Goal: Task Accomplishment & Management: Manage account settings

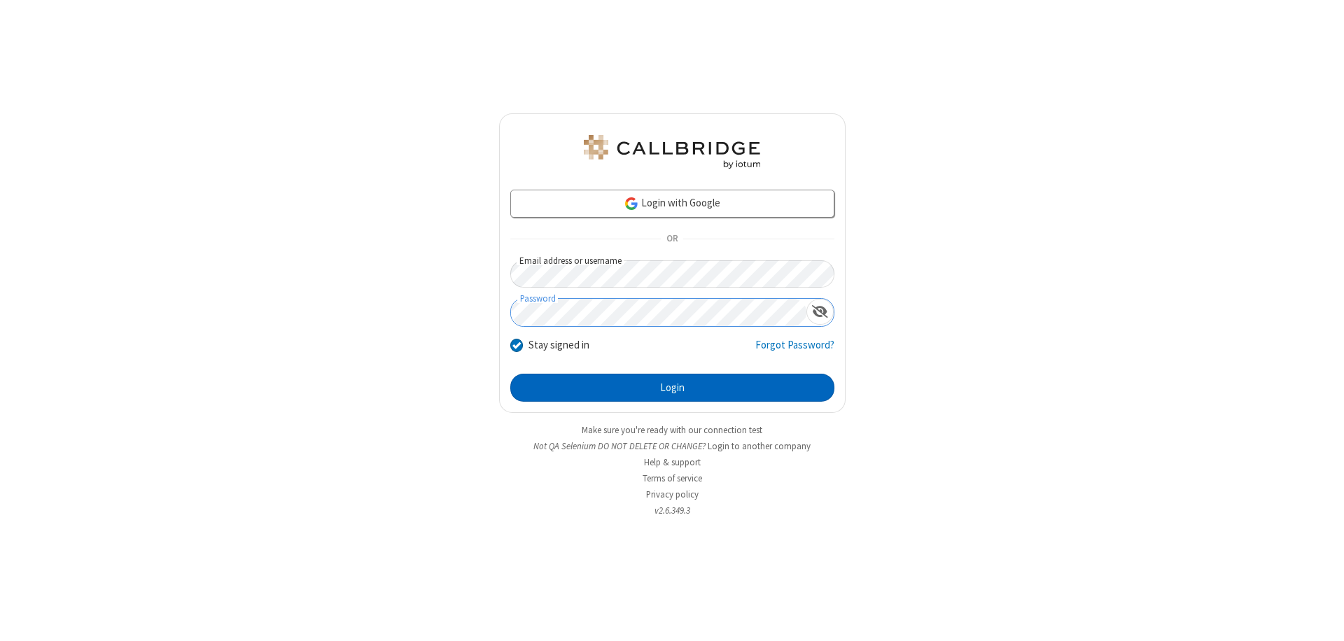
click at [672, 388] on button "Login" at bounding box center [672, 388] width 324 height 28
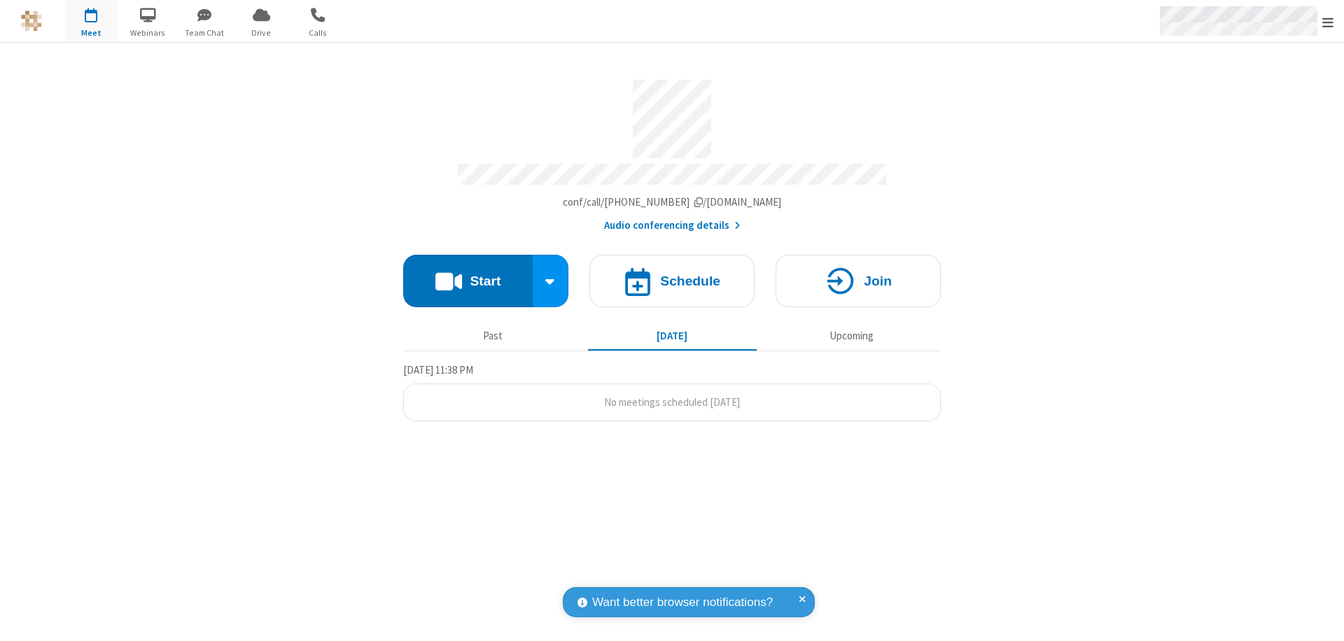
click at [1328, 22] on span "Open menu" at bounding box center [1327, 22] width 11 height 14
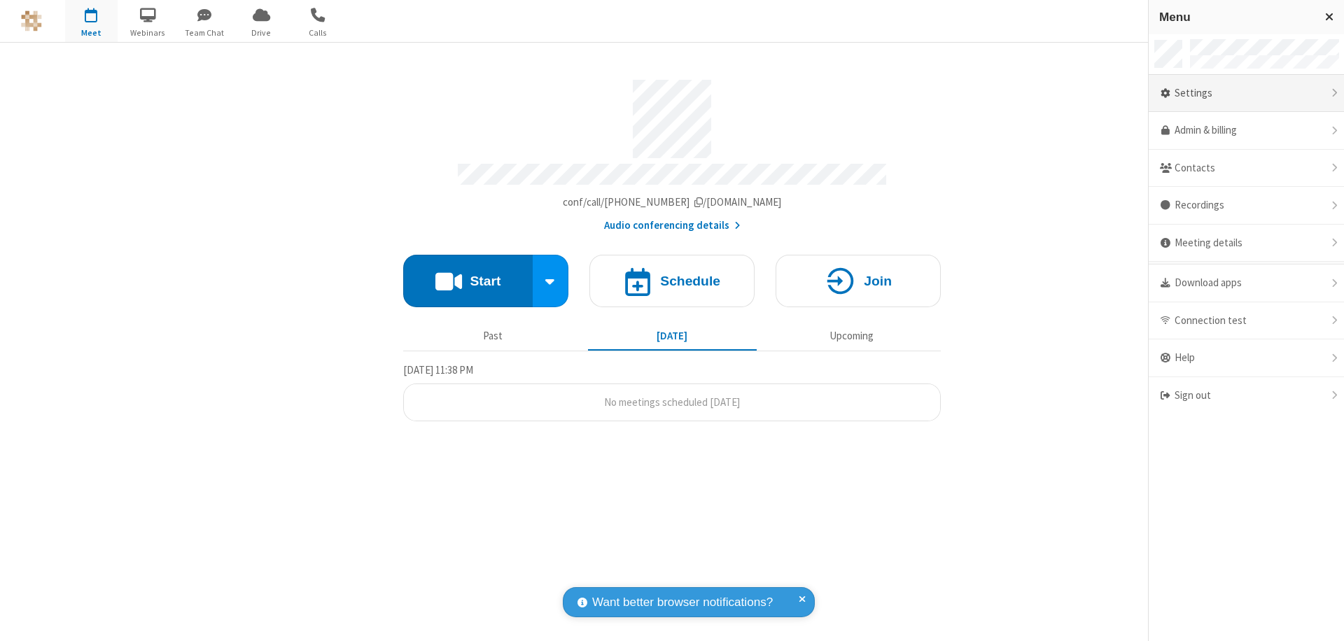
click at [1246, 93] on div "Settings" at bounding box center [1246, 94] width 195 height 38
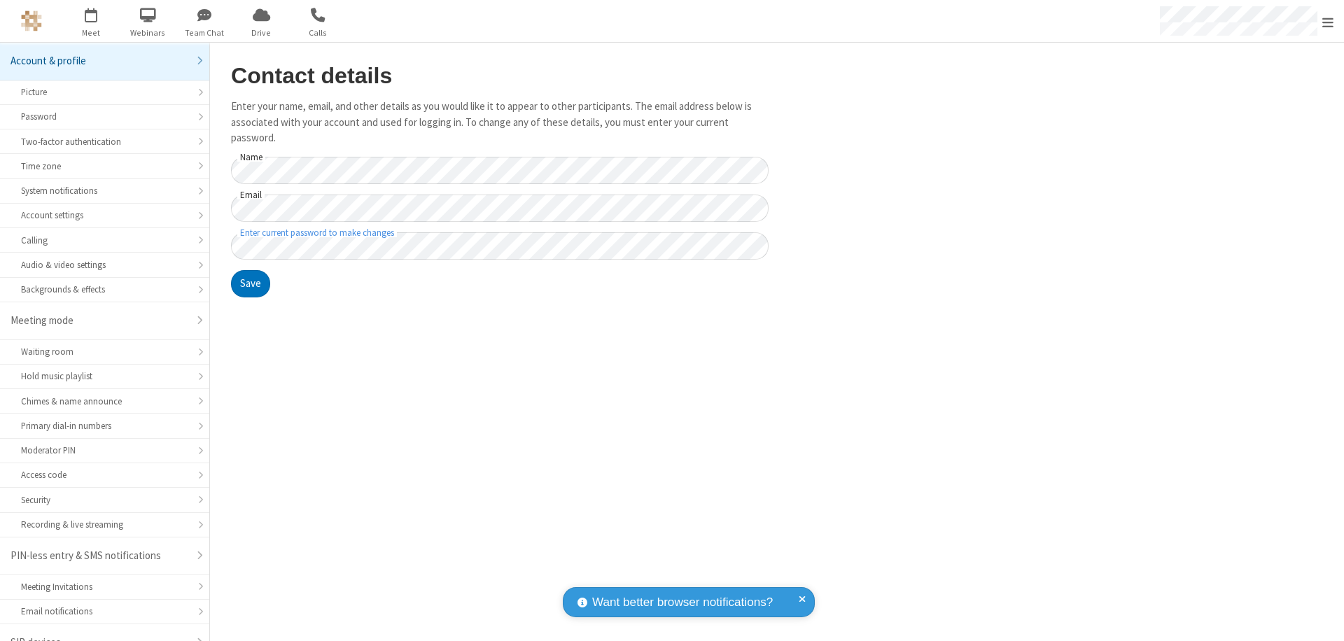
scroll to position [20, 0]
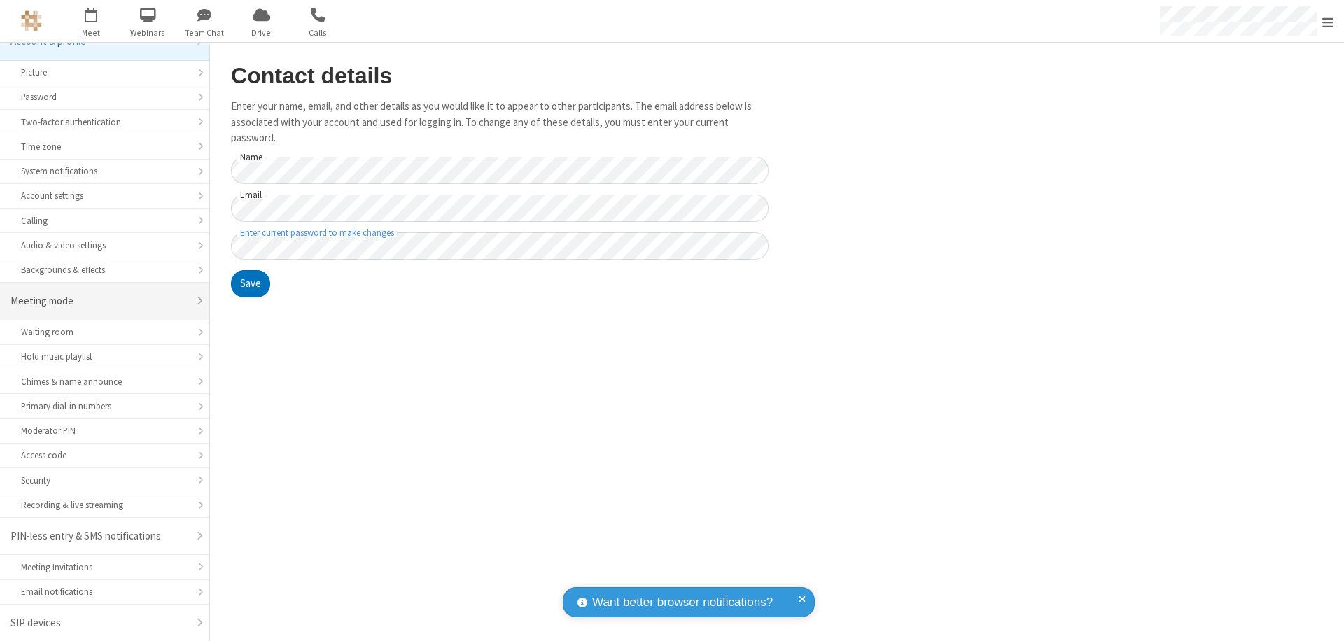
click at [99, 301] on div "Meeting mode" at bounding box center [99, 301] width 178 height 16
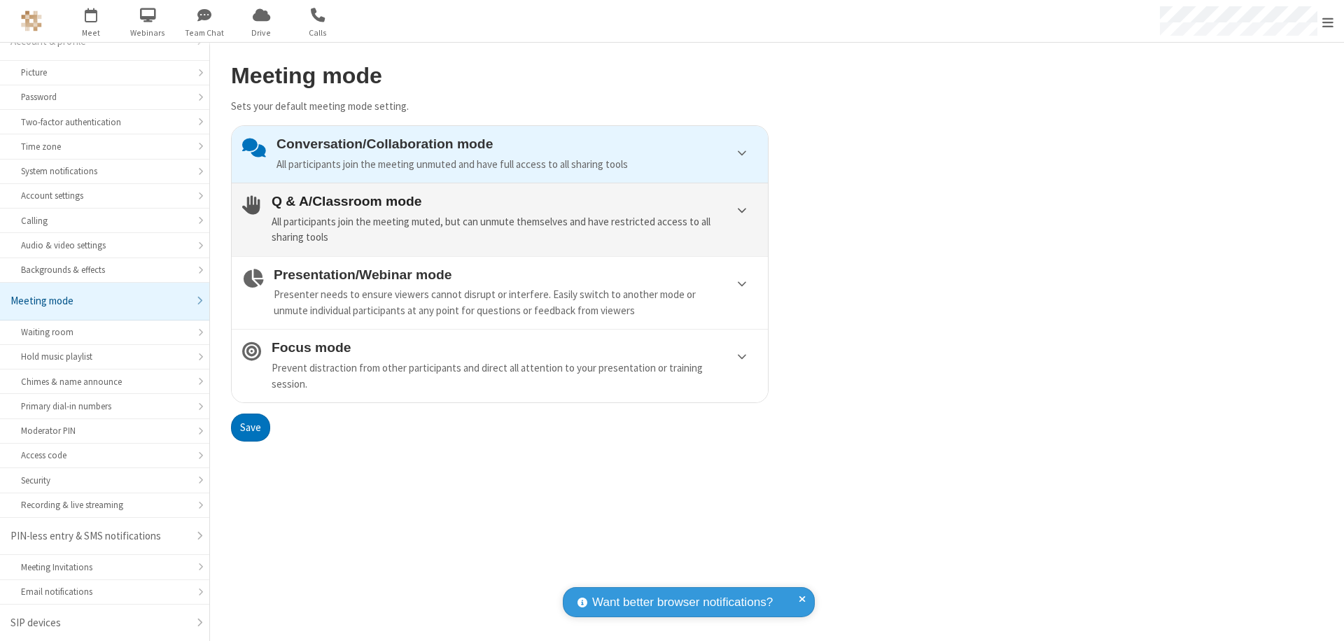
click at [500, 219] on div "All participants join the meeting muted, but can unmute themselves and have res…" at bounding box center [515, 229] width 486 height 31
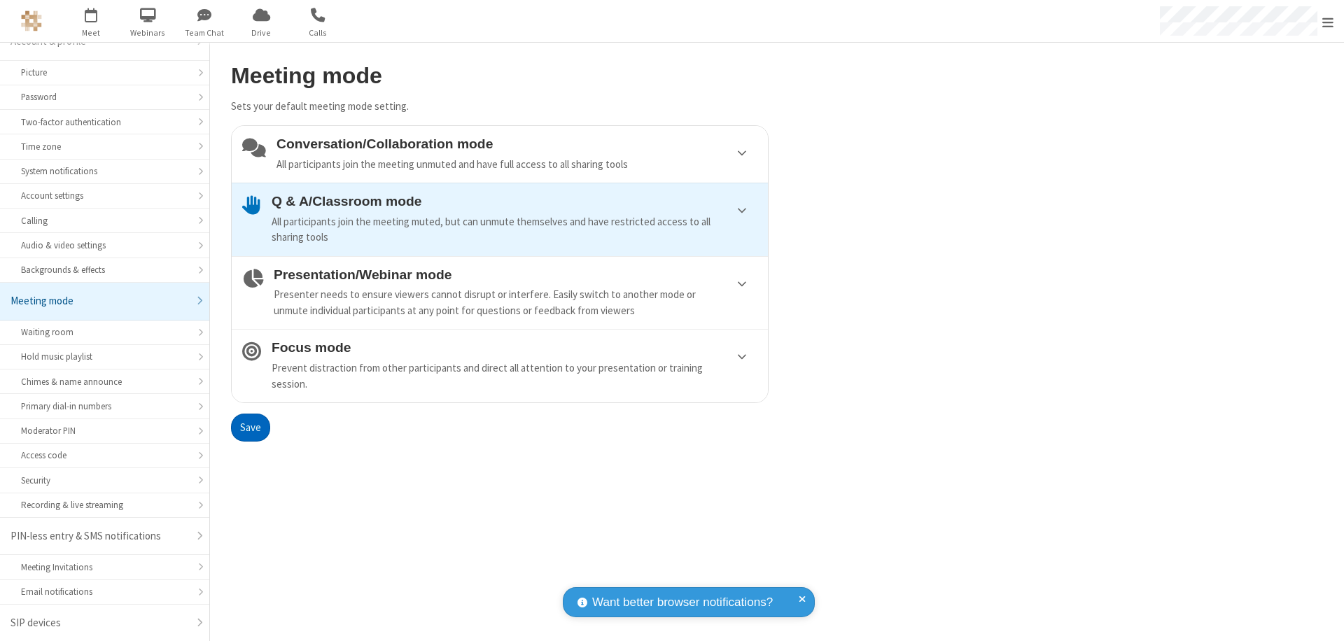
click at [250, 427] on button "Save" at bounding box center [250, 428] width 39 height 28
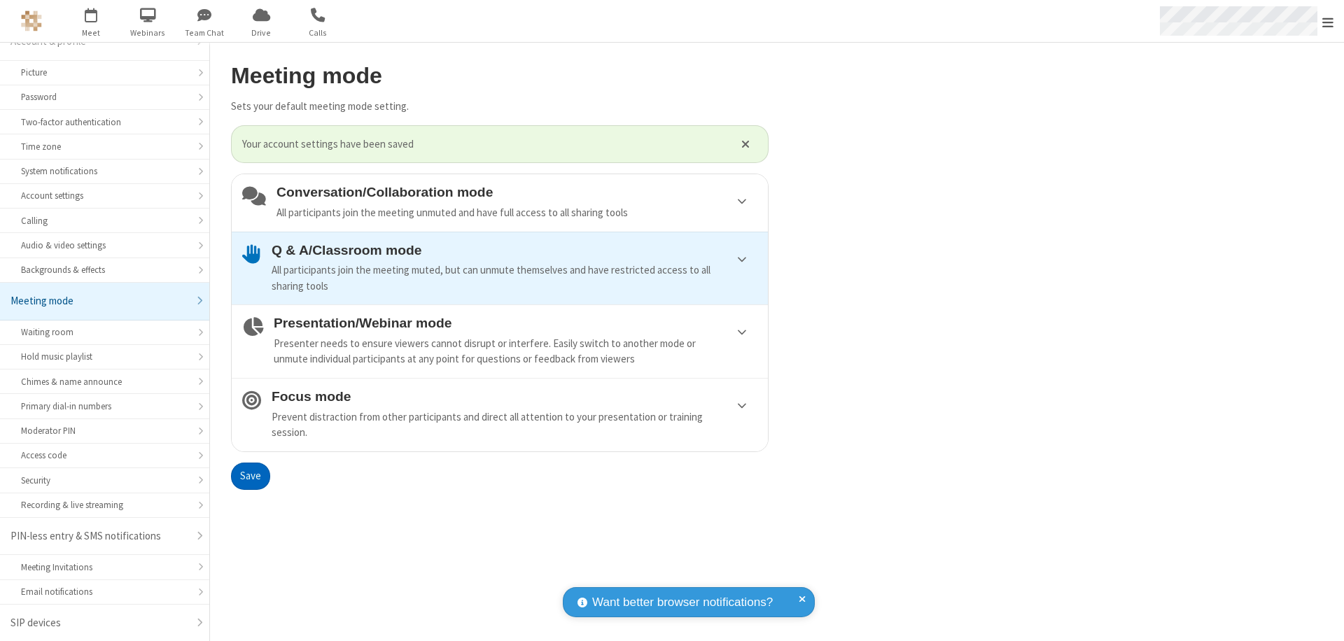
click at [1328, 21] on span "Open menu" at bounding box center [1327, 22] width 11 height 14
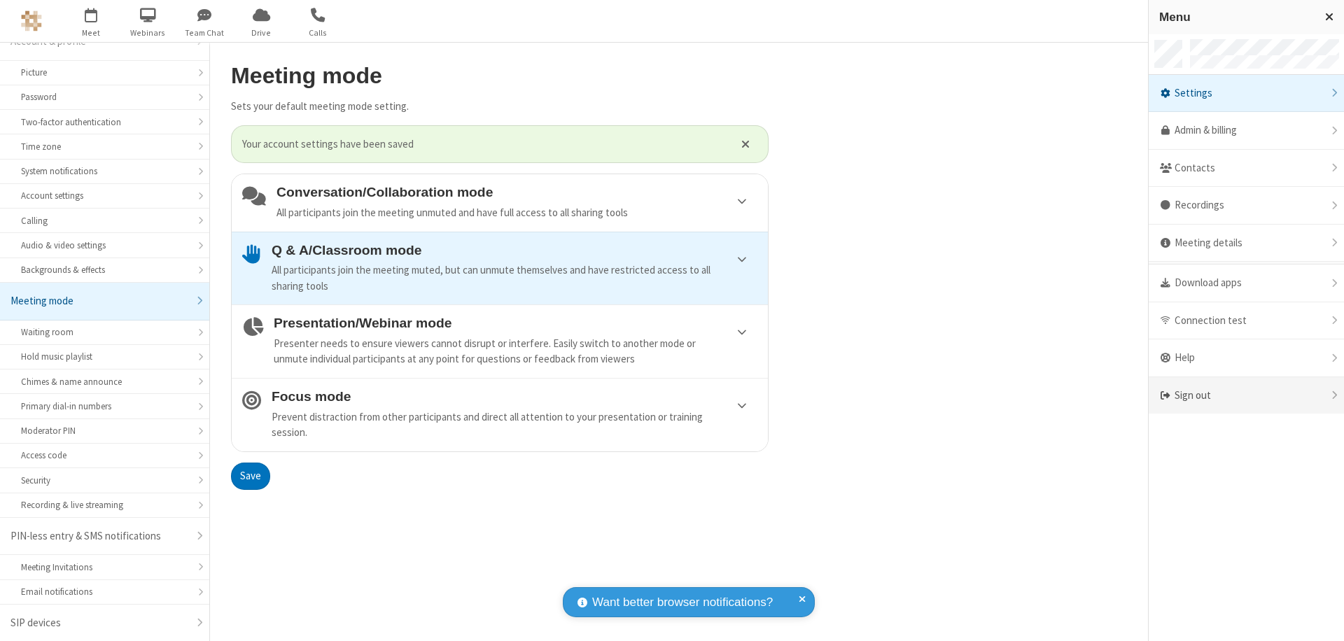
click at [1246, 395] on div "Sign out" at bounding box center [1246, 395] width 195 height 37
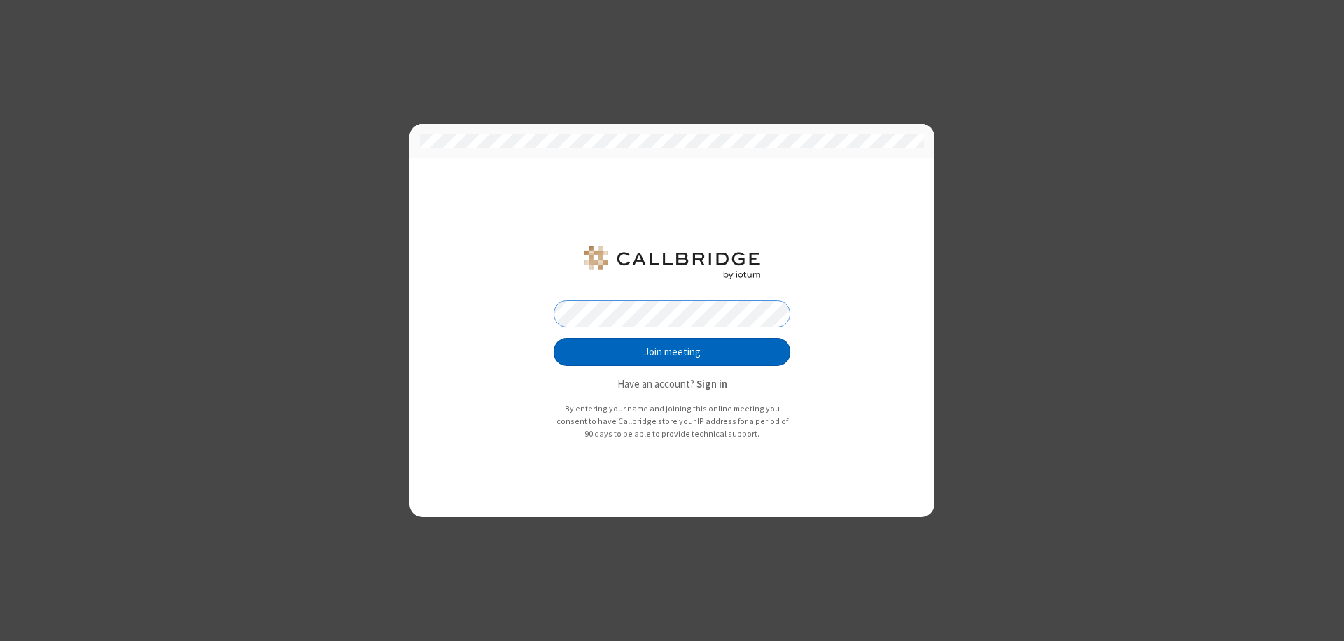
click at [672, 352] on button "Join meeting" at bounding box center [672, 352] width 237 height 28
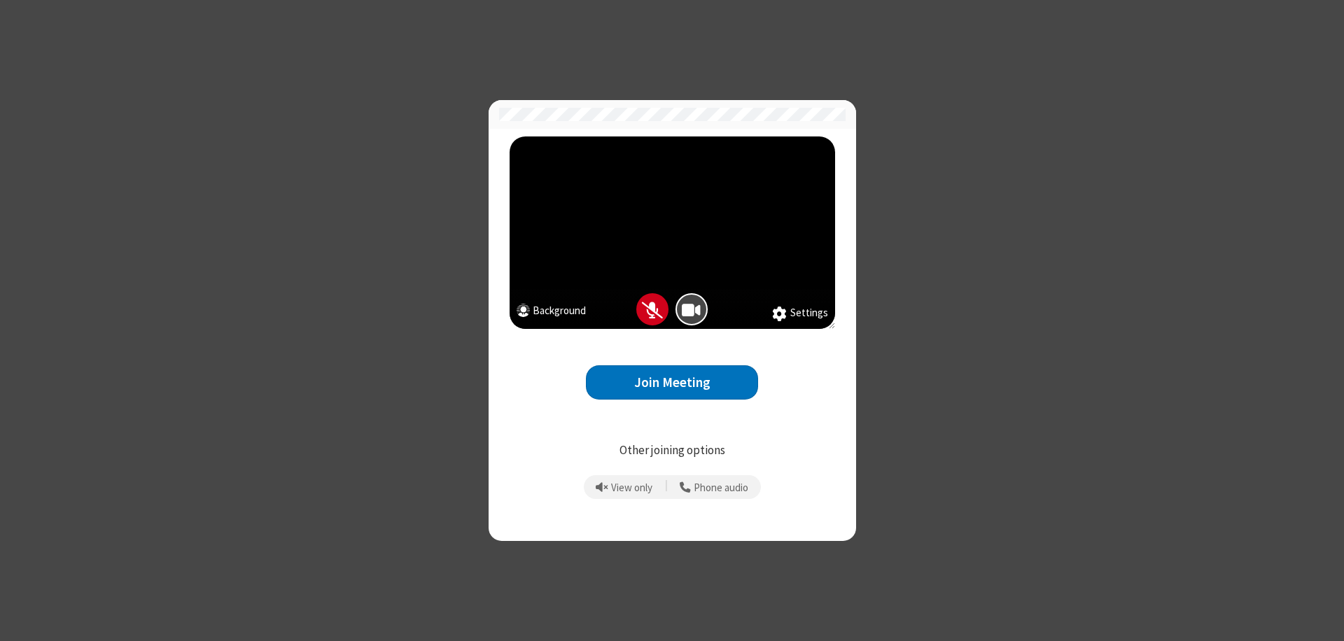
click at [672, 382] on button "Join Meeting" at bounding box center [672, 382] width 172 height 34
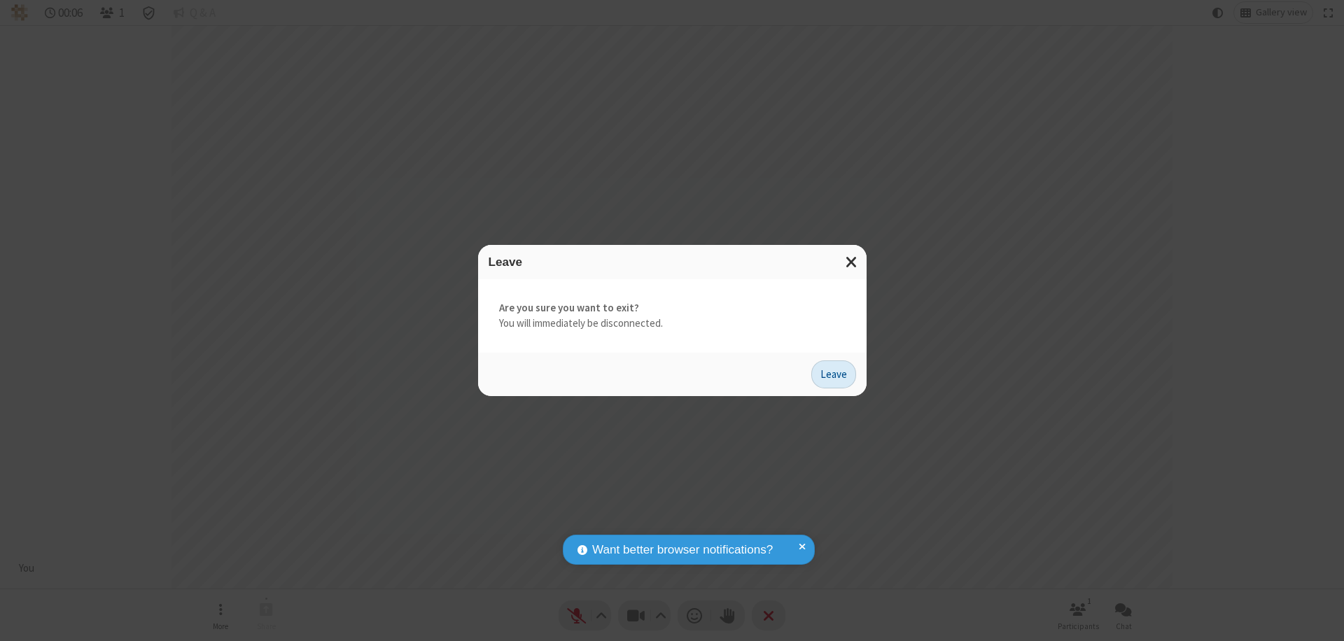
click at [834, 374] on button "Leave" at bounding box center [833, 374] width 45 height 28
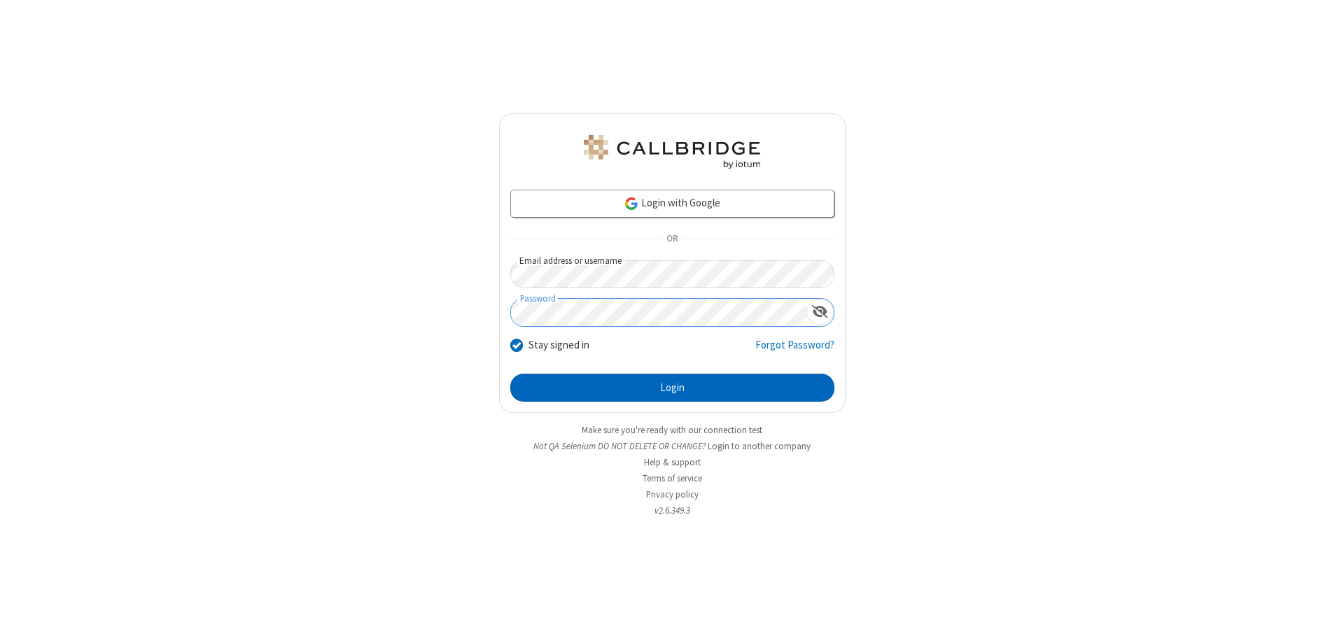
click at [672, 388] on button "Login" at bounding box center [672, 388] width 324 height 28
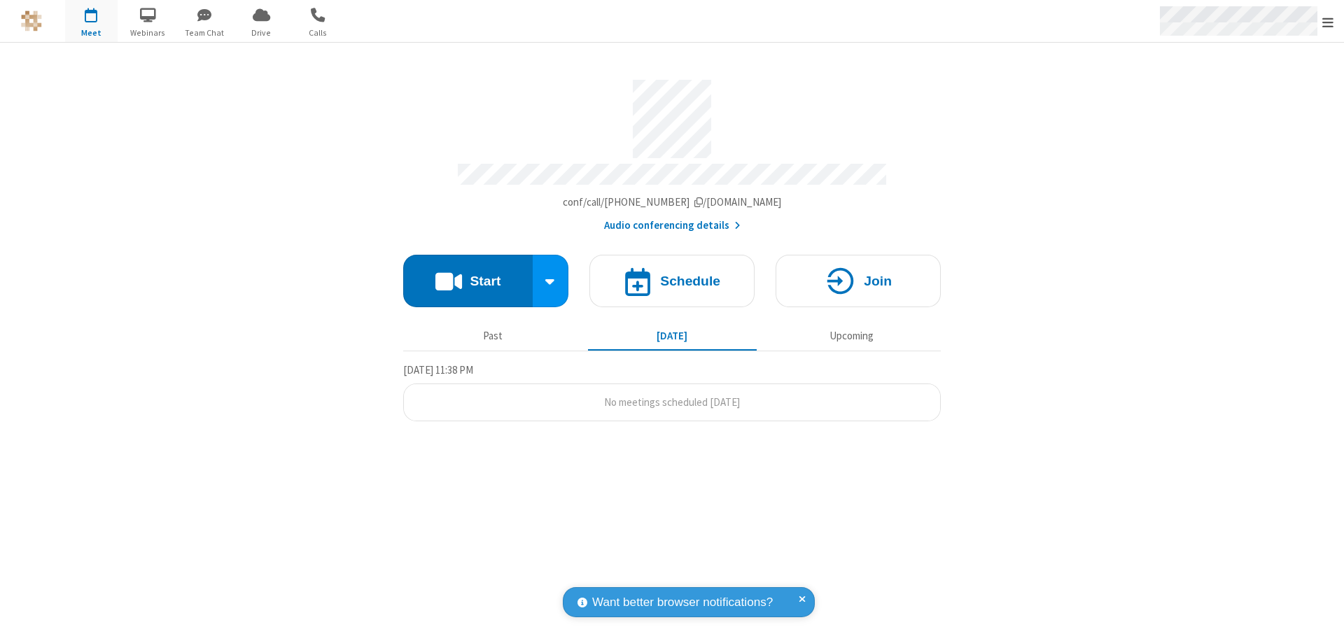
click at [1328, 22] on span "Open menu" at bounding box center [1327, 22] width 11 height 14
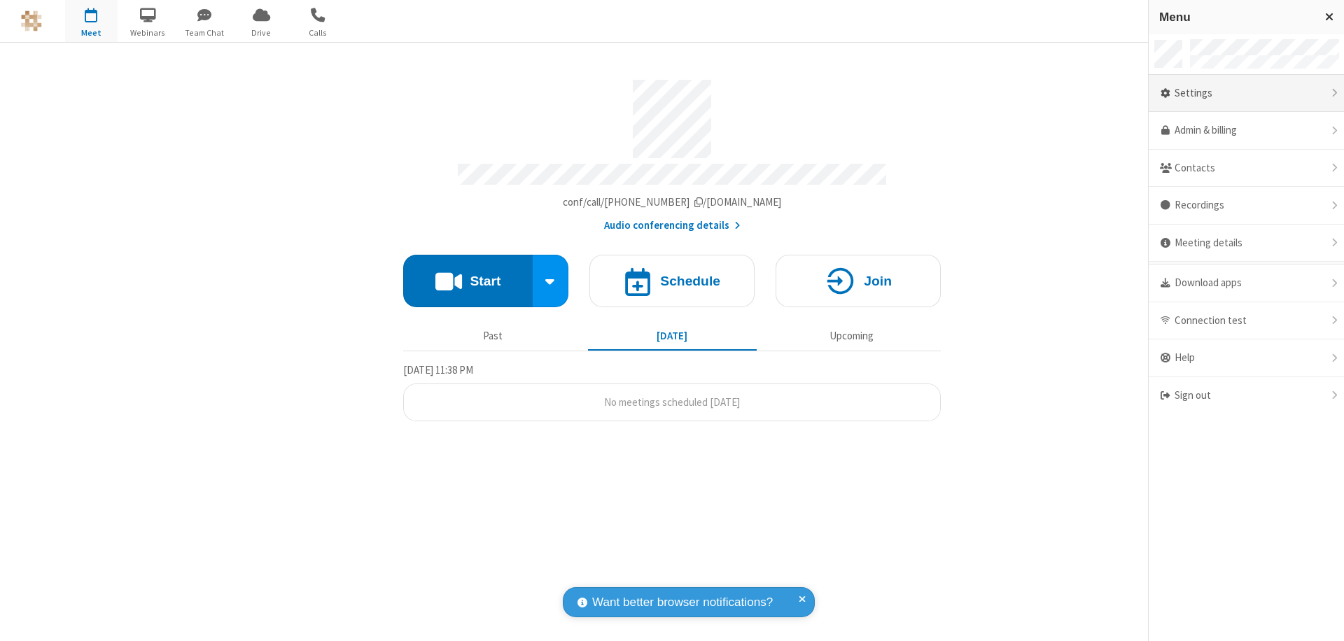
click at [1246, 93] on div "Settings" at bounding box center [1246, 94] width 195 height 38
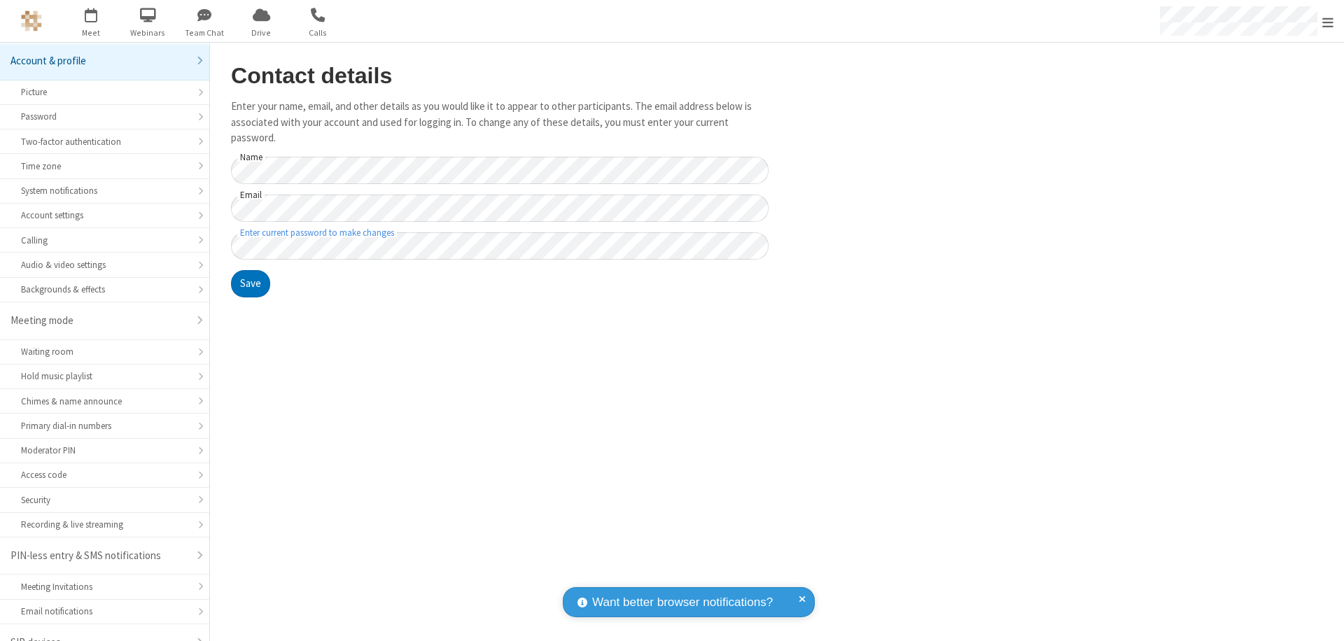
scroll to position [20, 0]
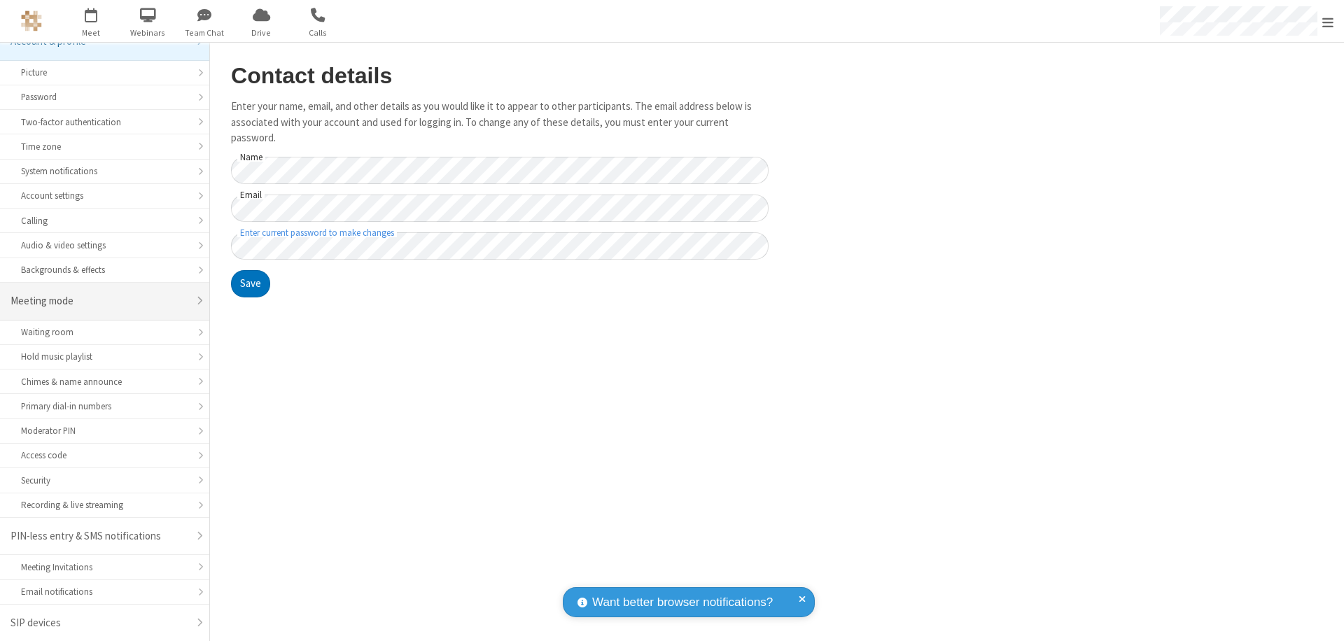
click at [99, 301] on div "Meeting mode" at bounding box center [99, 301] width 178 height 16
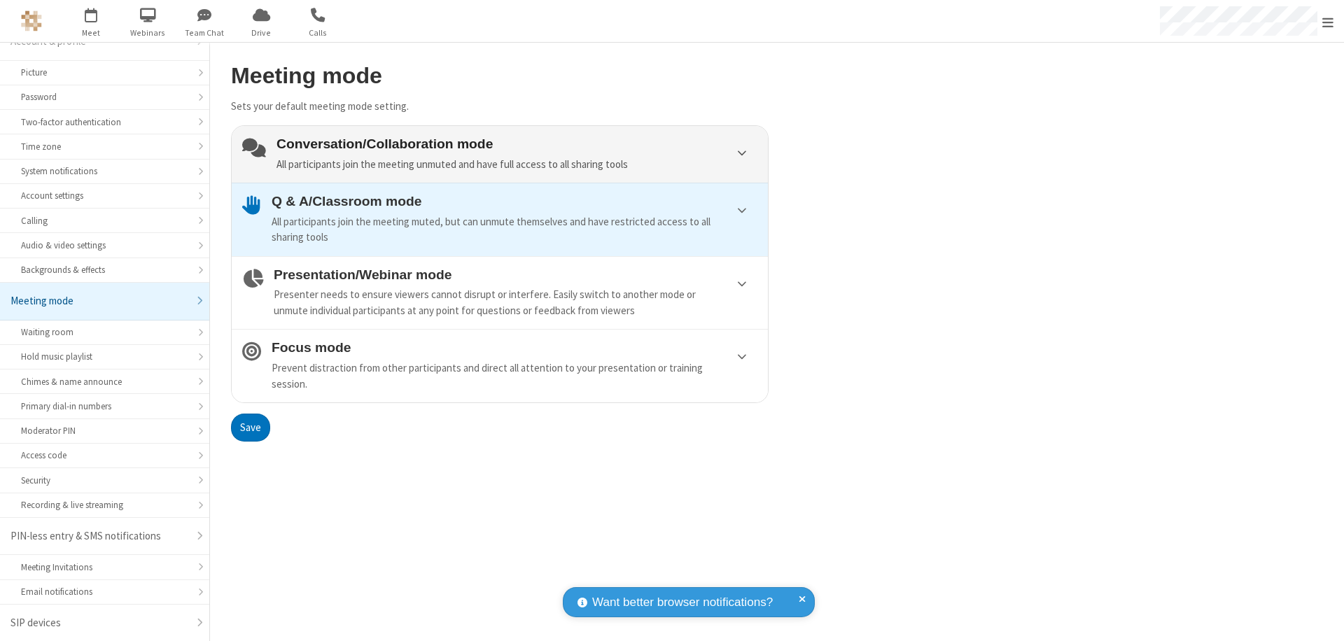
click at [500, 154] on div "Conversation/Collaboration mode All participants join the meeting unmuted and h…" at bounding box center [516, 154] width 481 height 36
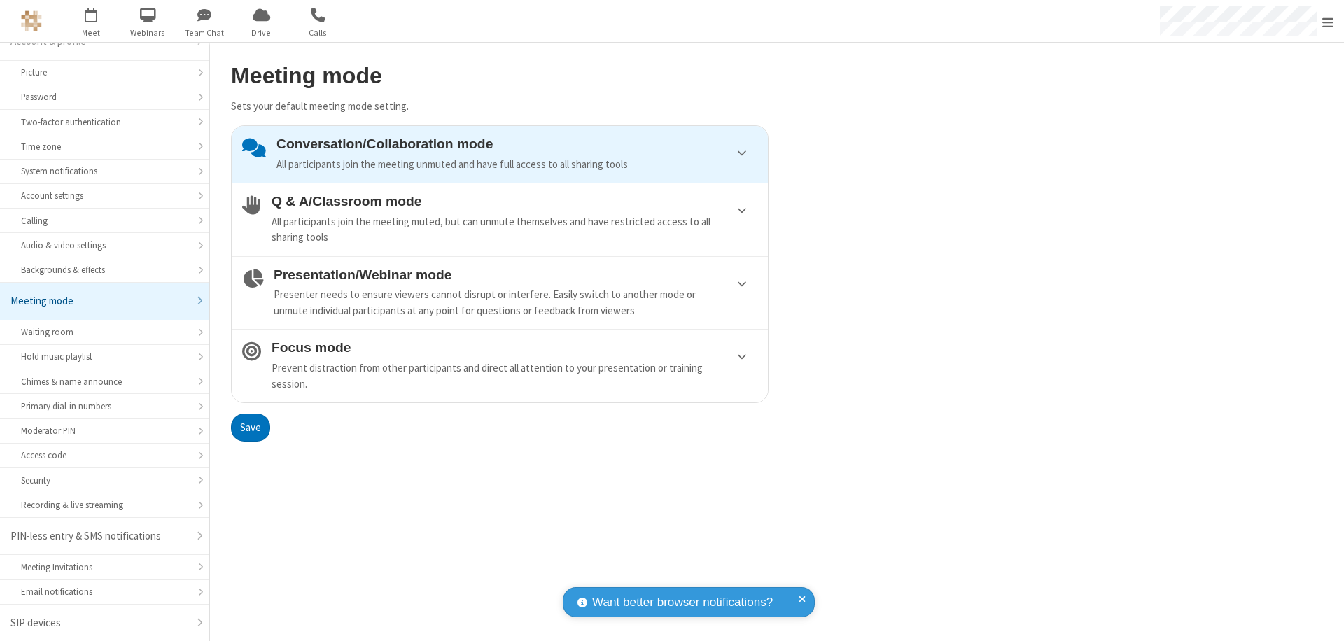
click at [250, 427] on button "Save" at bounding box center [250, 428] width 39 height 28
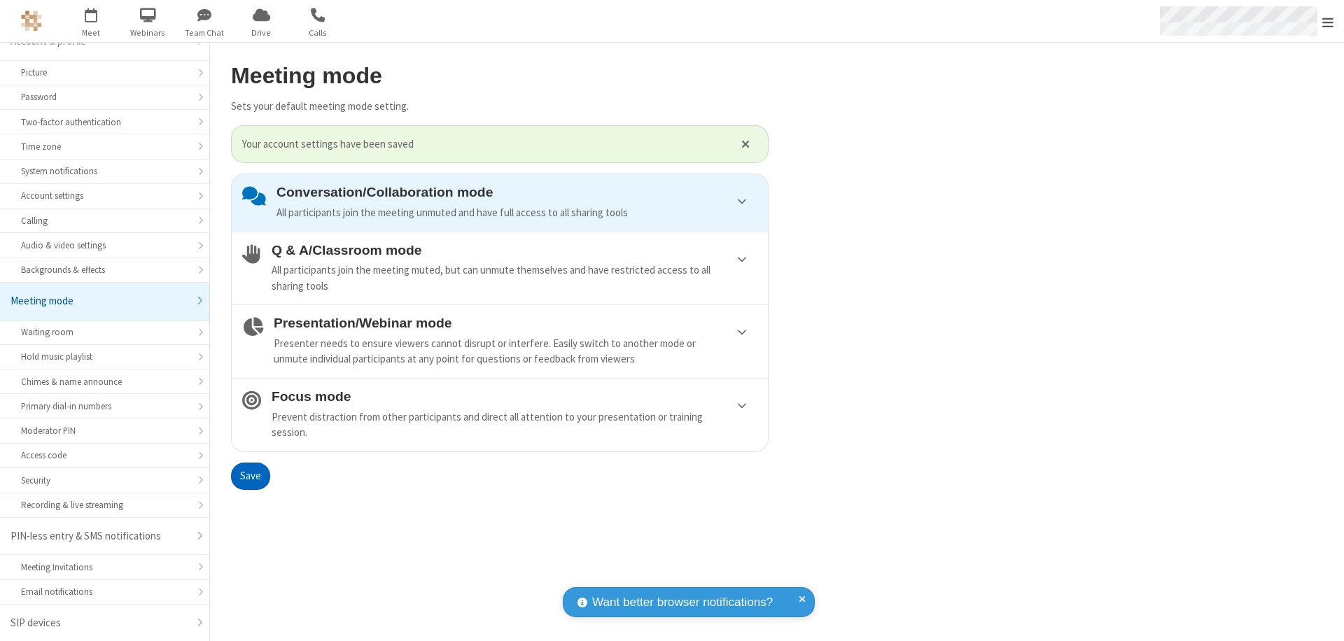
click at [1328, 21] on span "Open menu" at bounding box center [1327, 22] width 11 height 14
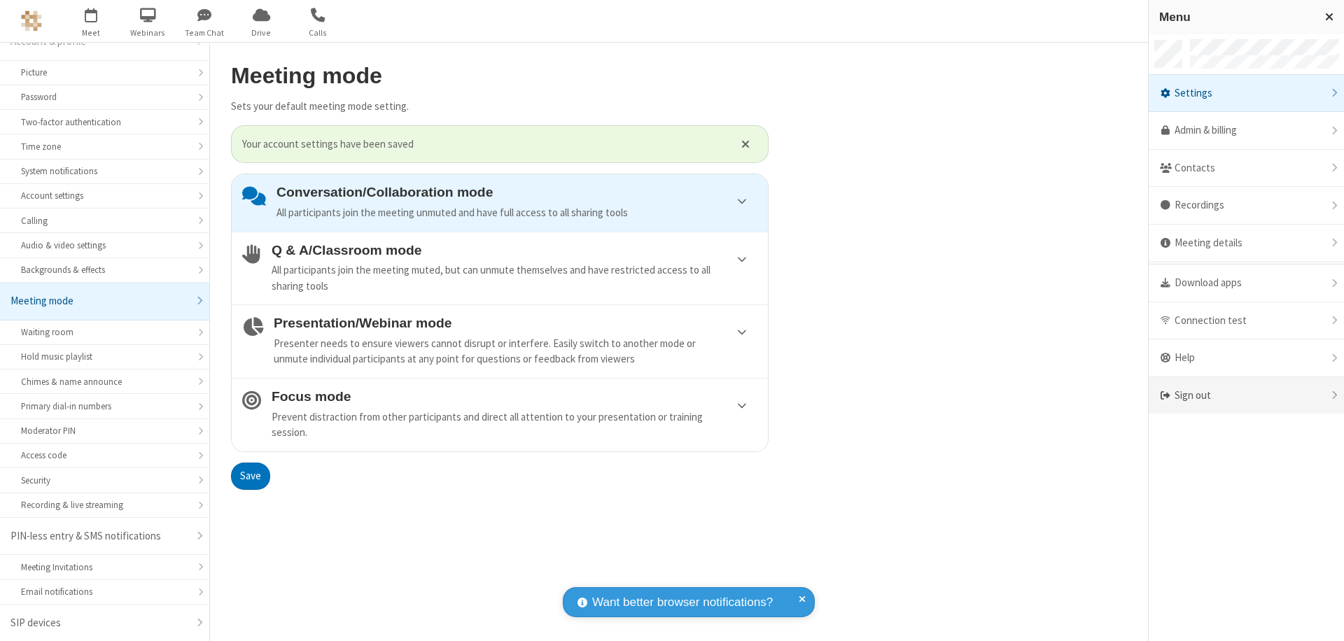
click at [1246, 395] on div "Sign out" at bounding box center [1246, 395] width 195 height 37
